Goal: Communication & Community: Answer question/provide support

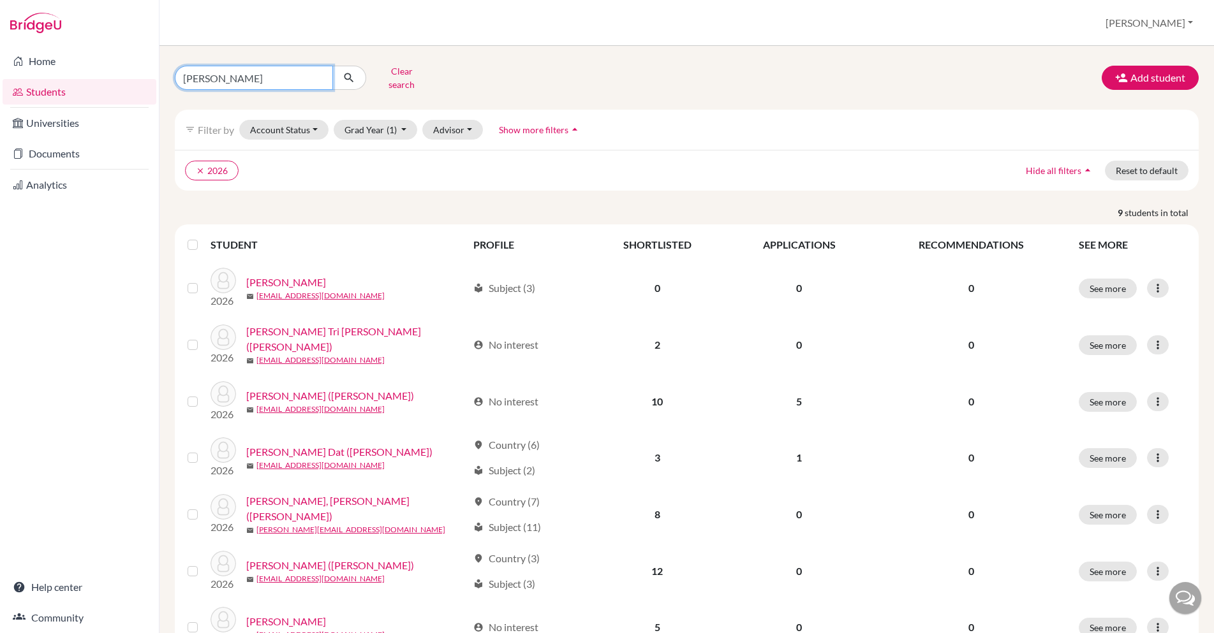
click at [212, 73] on input "[PERSON_NAME]" at bounding box center [254, 78] width 158 height 24
type input "a"
type input "[PERSON_NAME]"
click at [218, 161] on button "clear 2026" at bounding box center [212, 171] width 54 height 20
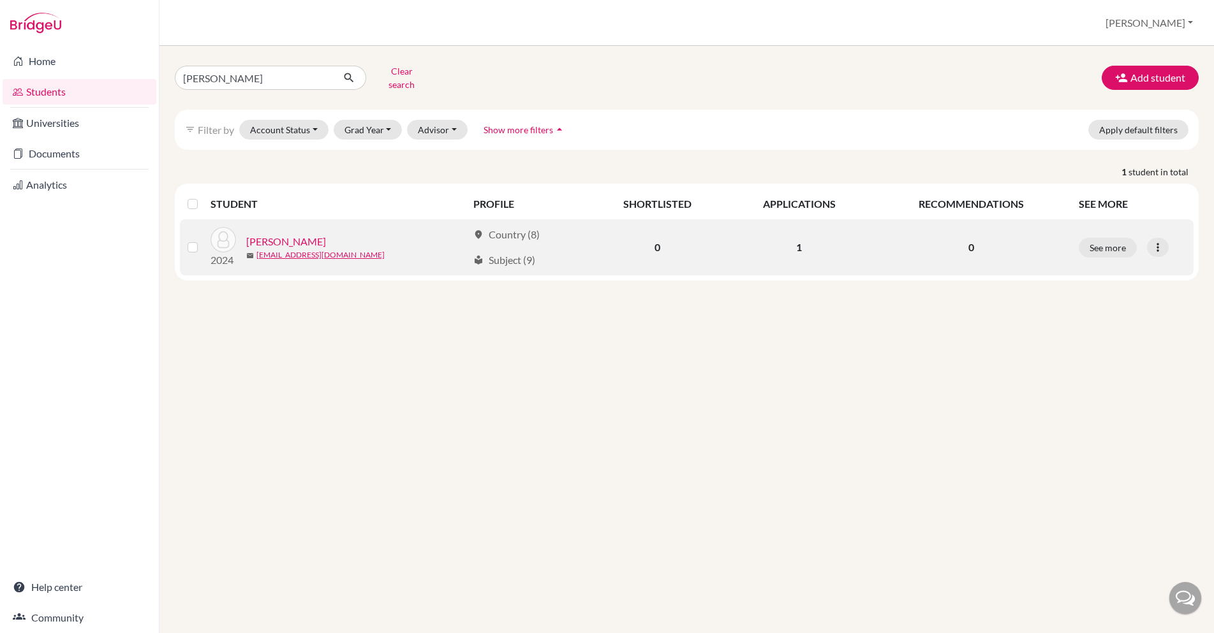
click at [262, 234] on link "[PERSON_NAME]" at bounding box center [286, 241] width 80 height 15
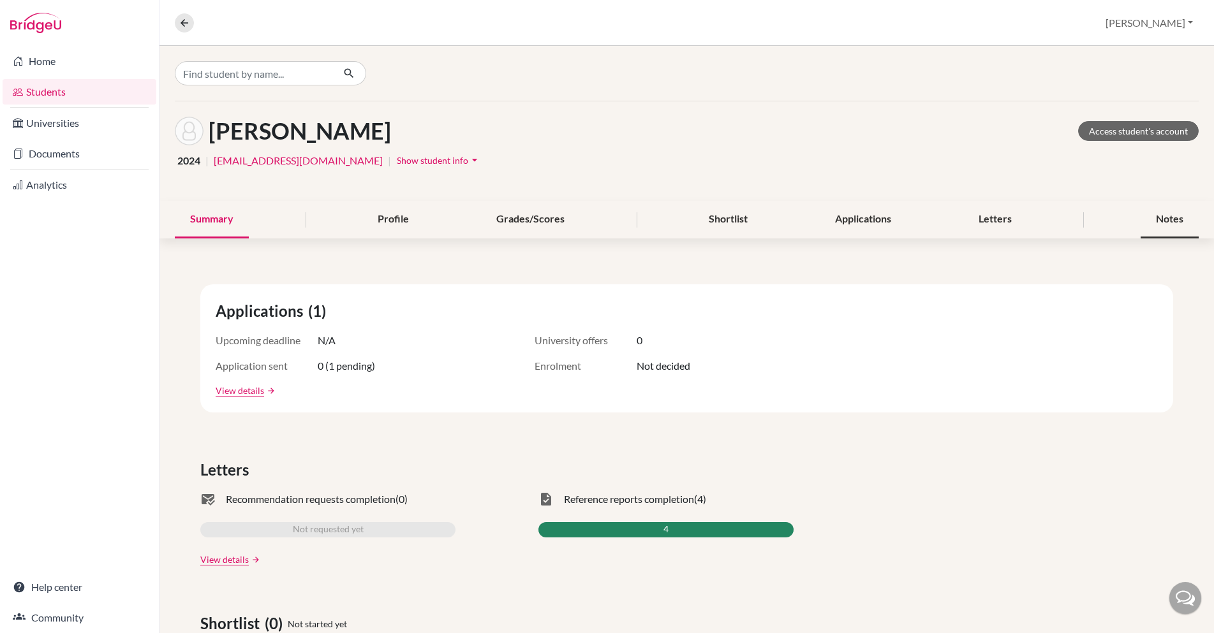
click at [1149, 223] on div "Notes" at bounding box center [1170, 220] width 58 height 38
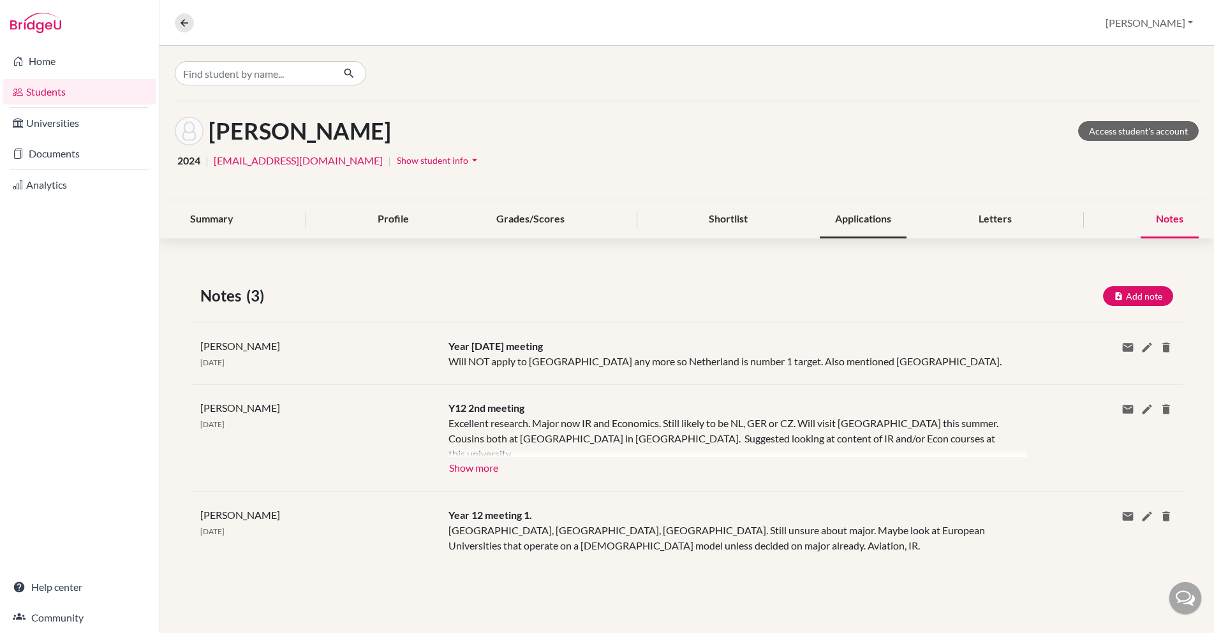
click at [853, 217] on div "Applications" at bounding box center [863, 220] width 87 height 38
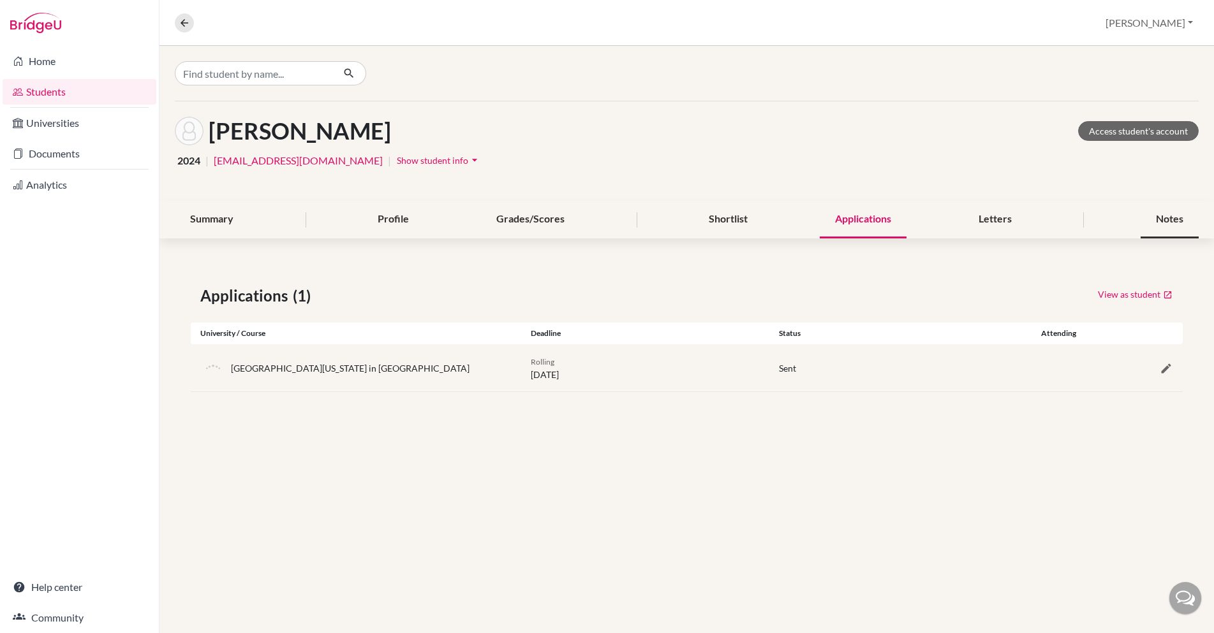
click at [1156, 214] on div "Notes" at bounding box center [1170, 220] width 58 height 38
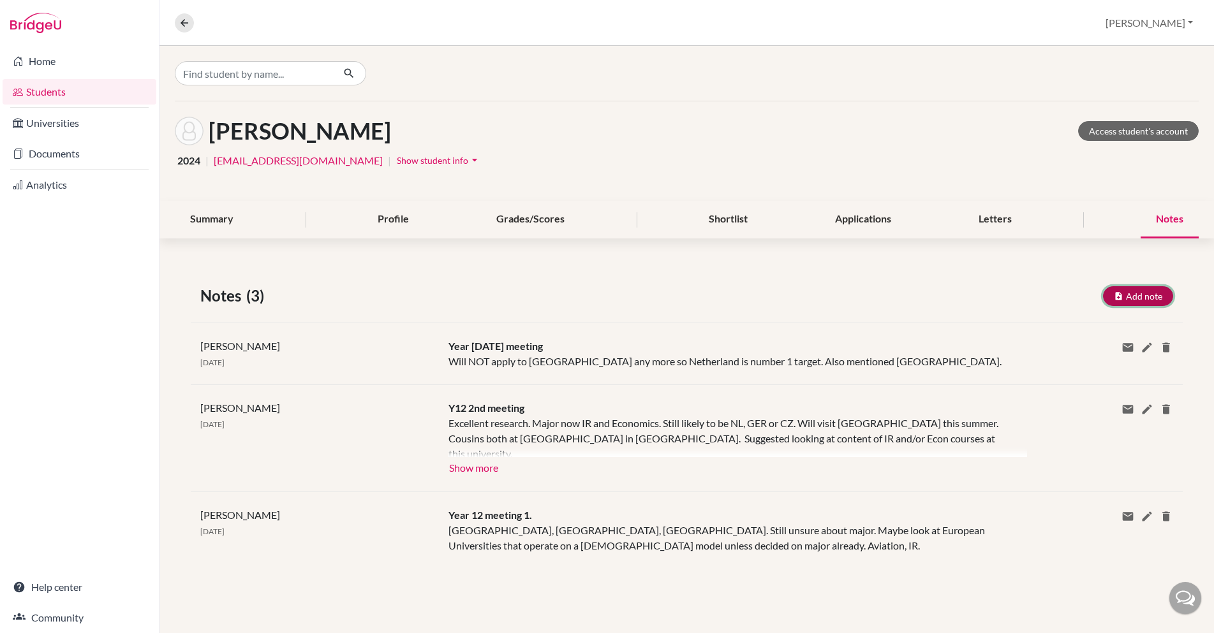
click at [1135, 295] on button "Add note" at bounding box center [1138, 296] width 70 height 20
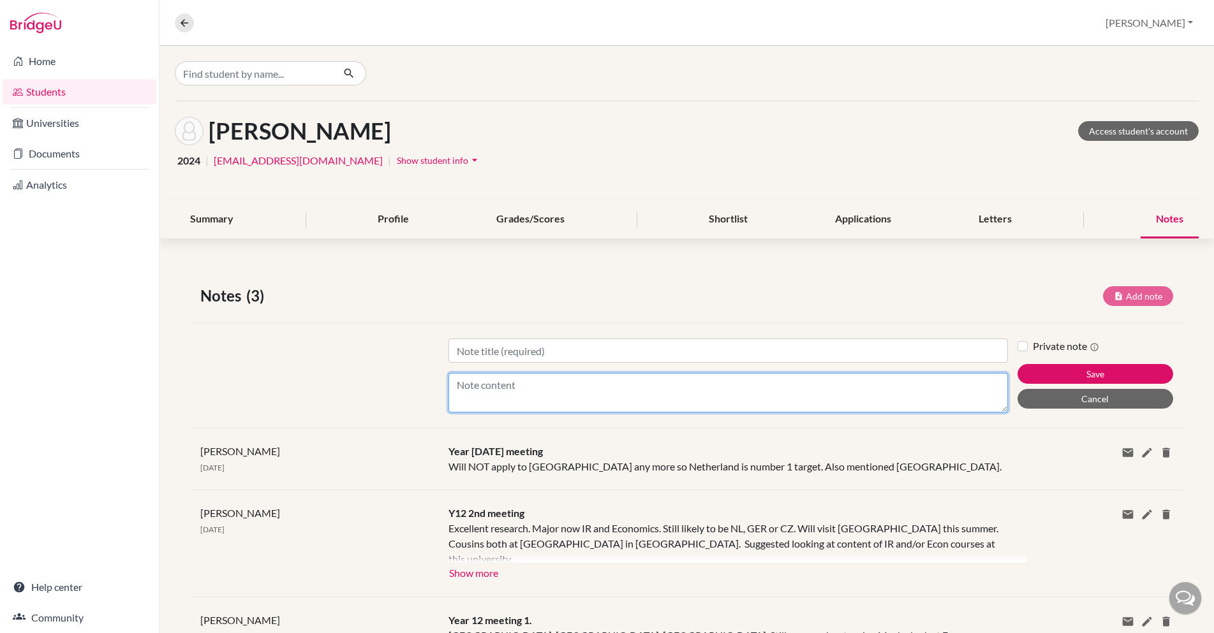
click at [531, 404] on textarea "Content" at bounding box center [727, 393] width 559 height 40
type textarea "Ended up at [PERSON_NAME][GEOGRAPHIC_DATA]"
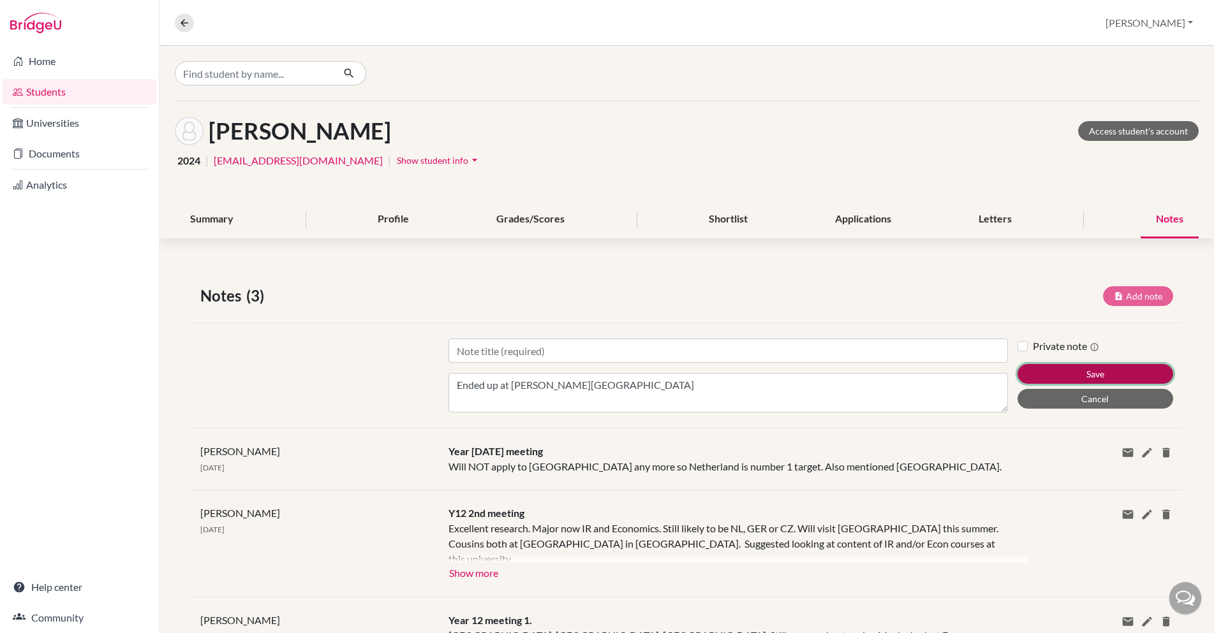
click at [1073, 374] on button "Save" at bounding box center [1095, 374] width 156 height 20
